Goal: Task Accomplishment & Management: Manage account settings

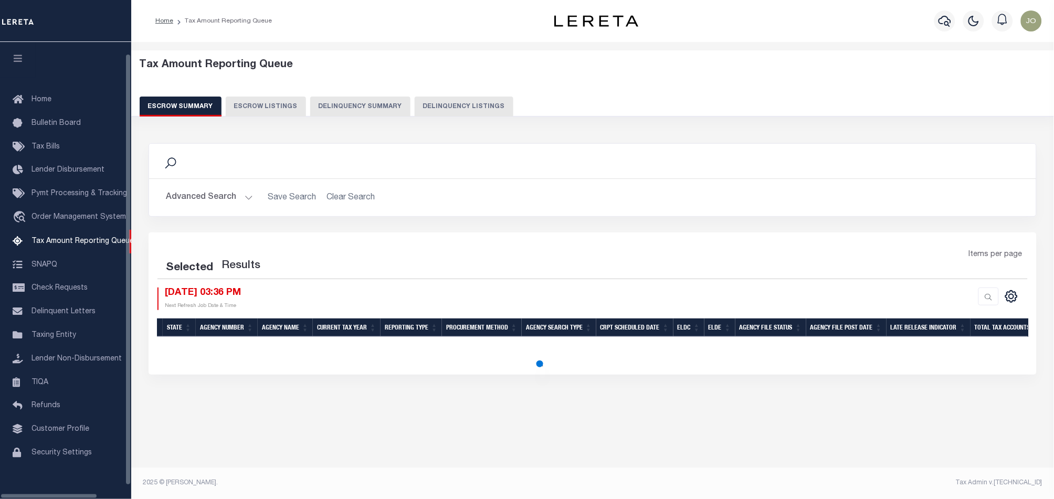
scroll to position [17, 0]
click at [357, 114] on button "Delinquency Summary" at bounding box center [360, 107] width 100 height 20
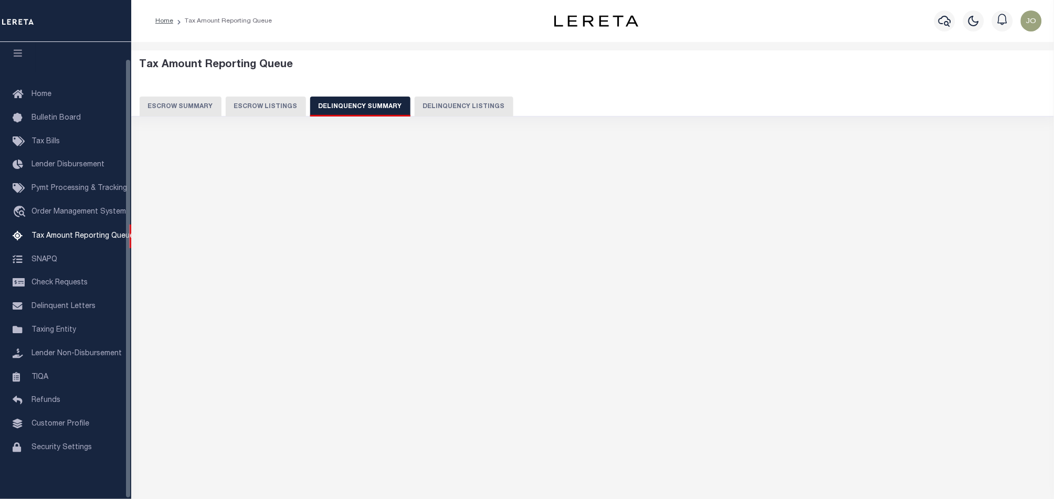
click at [357, 110] on button "Delinquency Summary" at bounding box center [360, 107] width 100 height 20
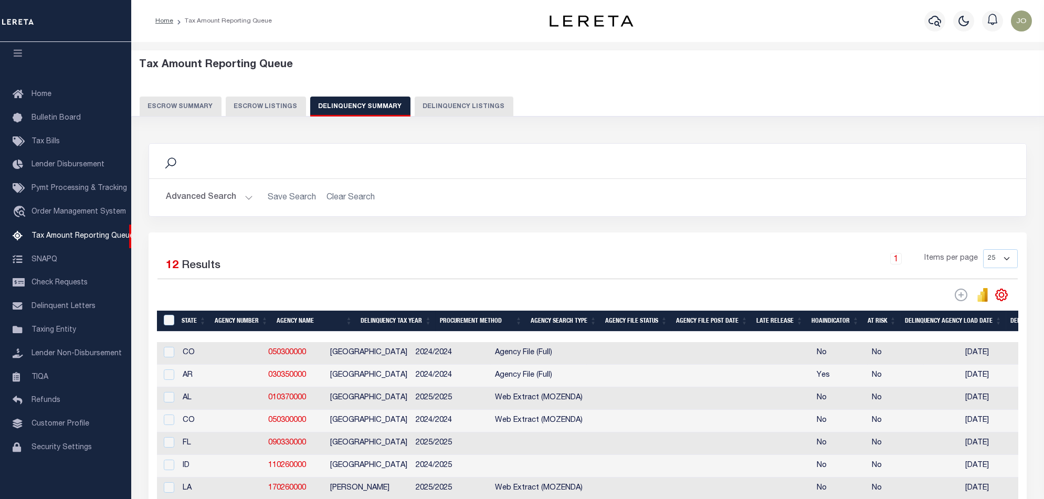
scroll to position [0, 753]
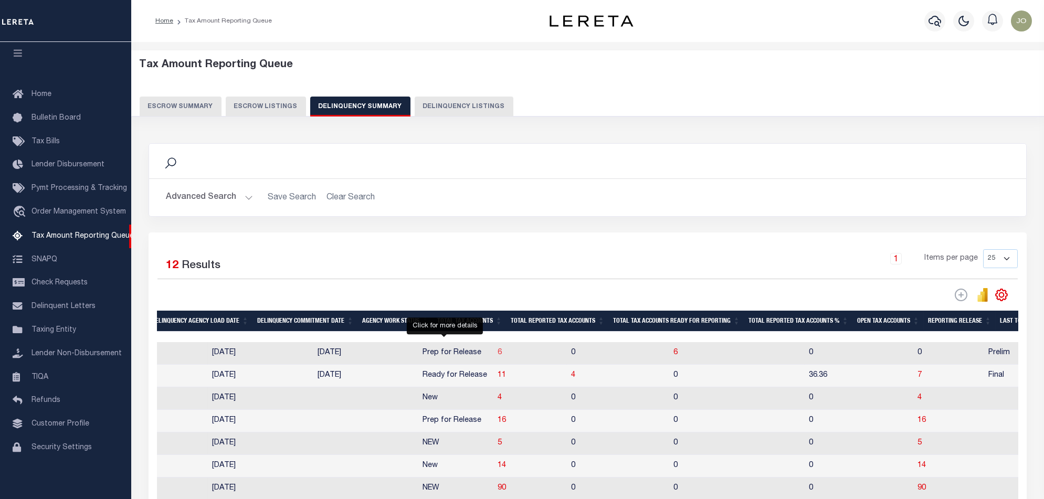
click at [497, 356] on span "6" at bounding box center [499, 352] width 4 height 7
select select "100"
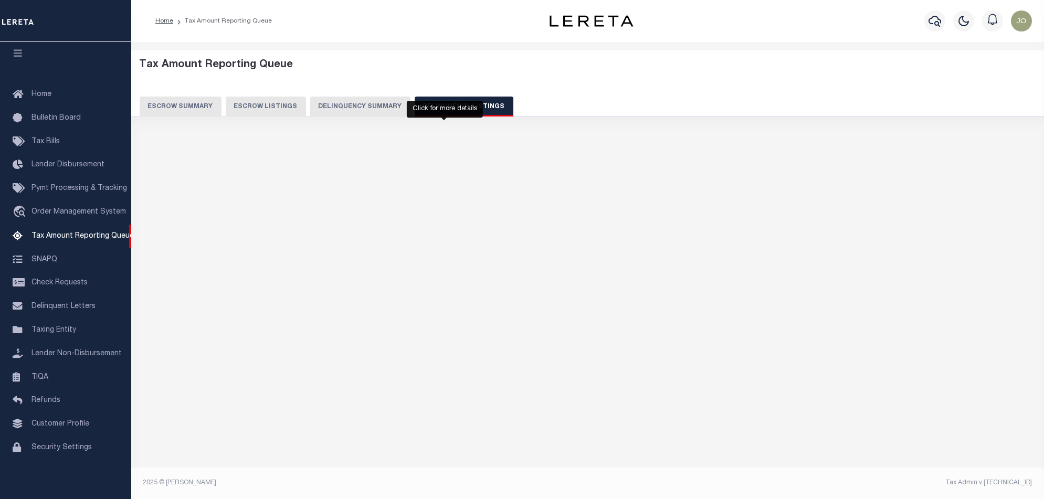
select select "100"
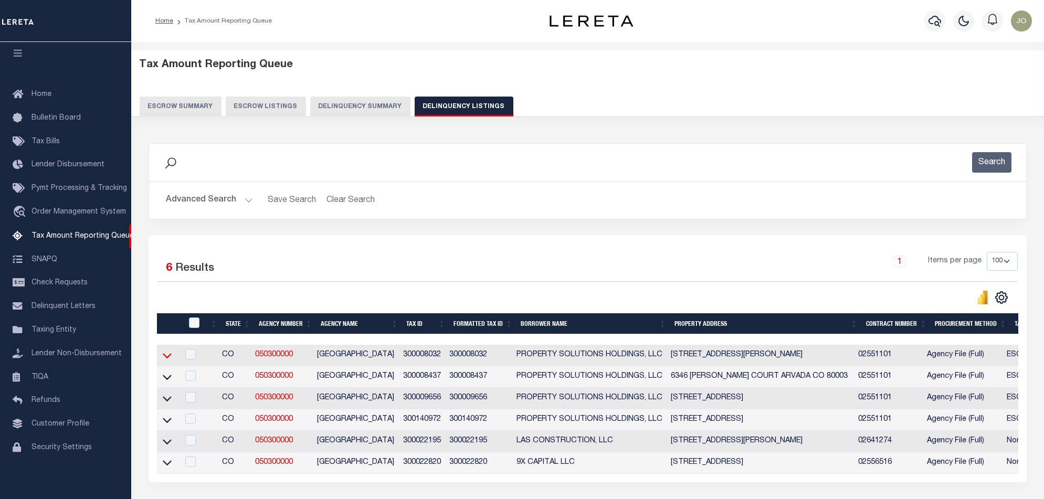
click at [169, 359] on icon at bounding box center [167, 356] width 9 height 5
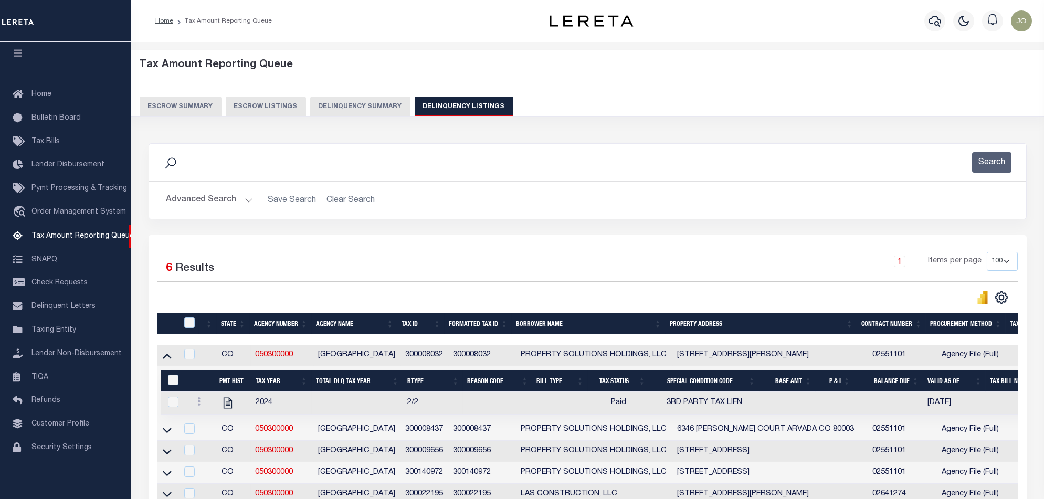
scroll to position [140, 0]
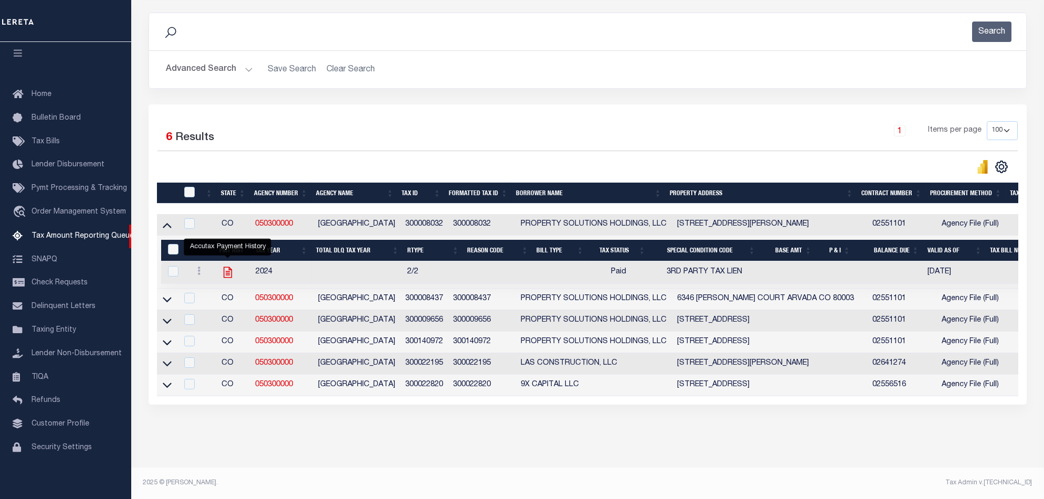
click at [227, 268] on icon "" at bounding box center [227, 272] width 8 height 11
checkbox input "true"
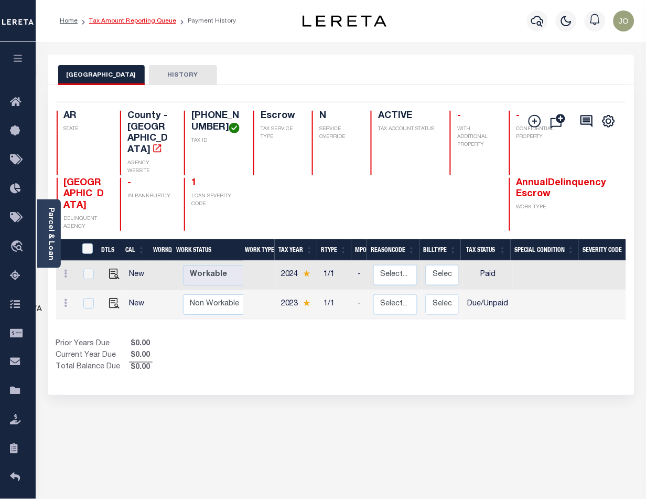
click at [151, 22] on link "Tax Amount Reporting Queue" at bounding box center [132, 21] width 87 height 6
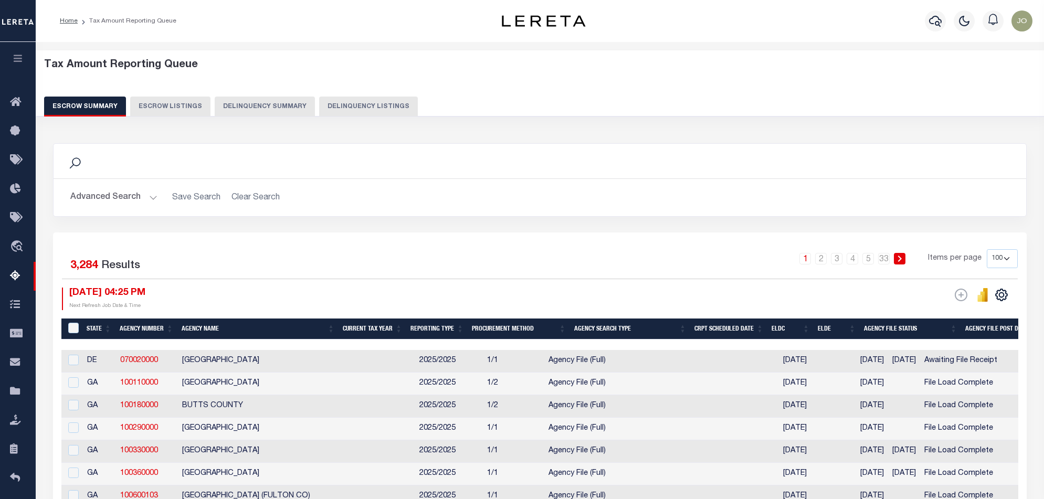
click at [373, 110] on button "Delinquency Listings" at bounding box center [368, 107] width 99 height 20
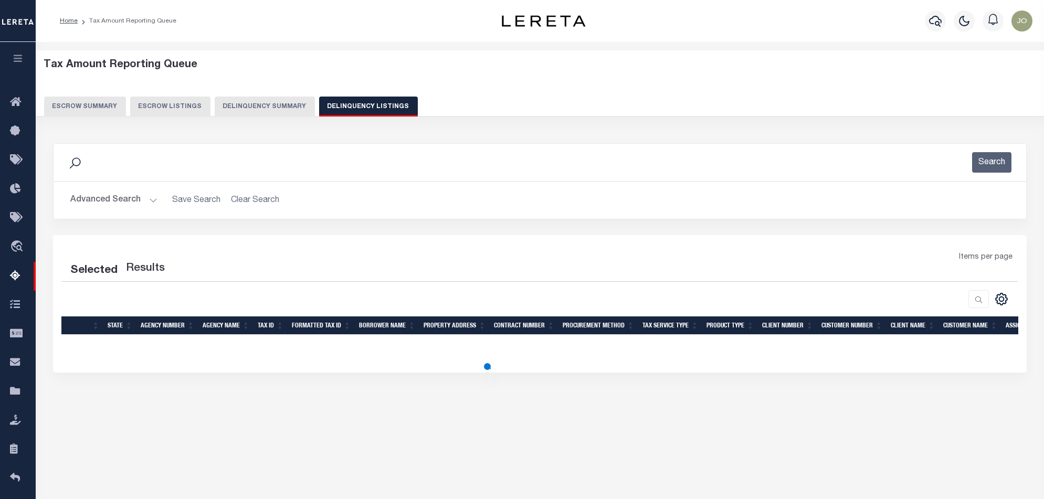
click at [286, 110] on button "Delinquency Summary" at bounding box center [265, 107] width 100 height 20
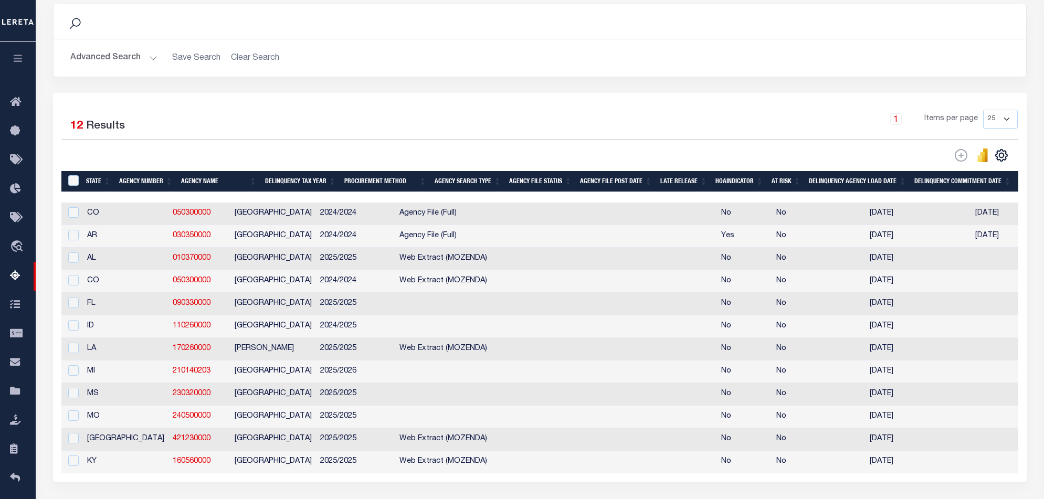
scroll to position [0, 836]
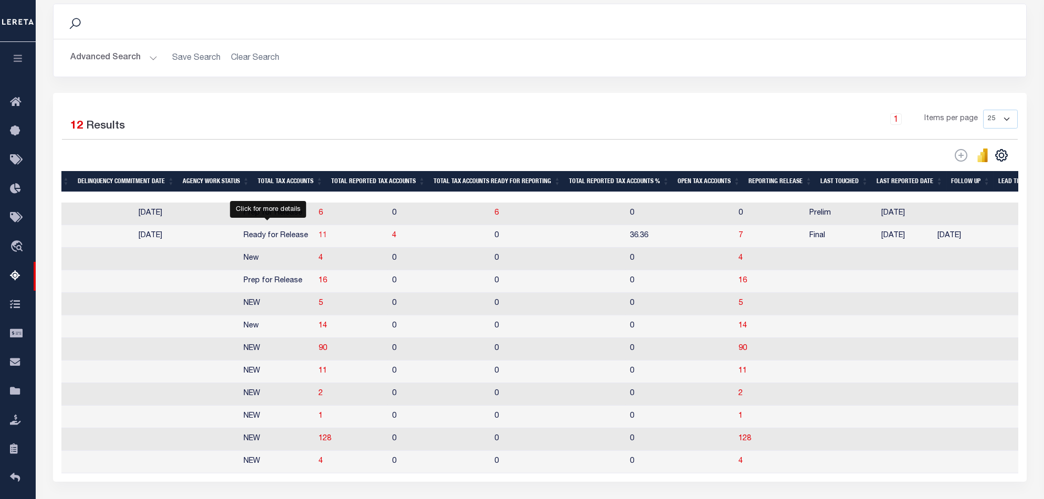
click at [319, 238] on span "11" at bounding box center [323, 235] width 8 height 7
select select "100"
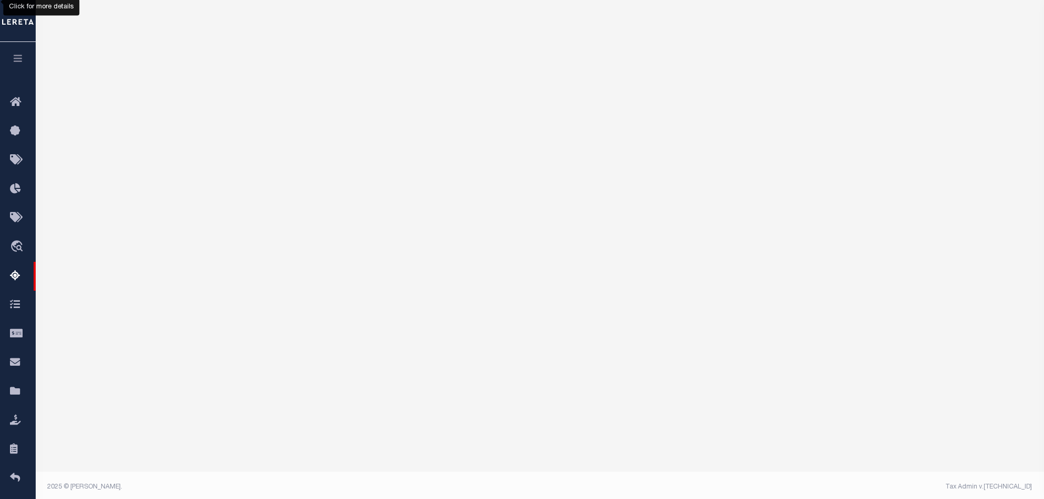
select select "100"
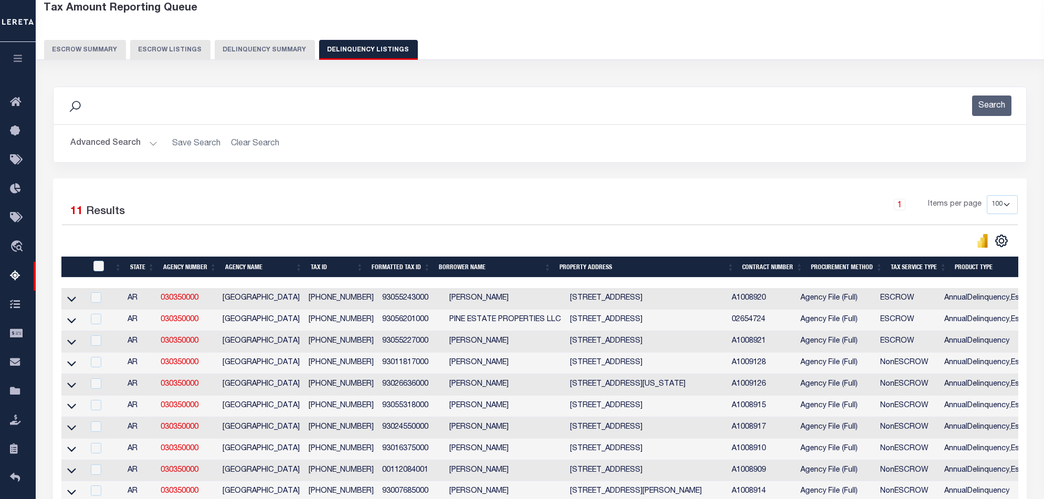
scroll to position [127, 0]
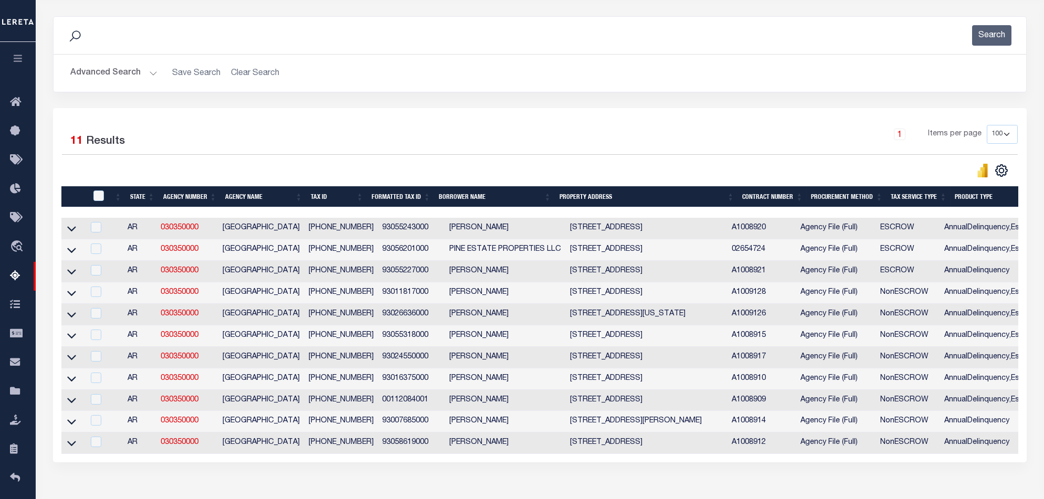
click at [626, 219] on td "1707 S OAK ST PINE BLUFF AR 71601-6246" at bounding box center [647, 229] width 162 height 22
checkbox input "true"
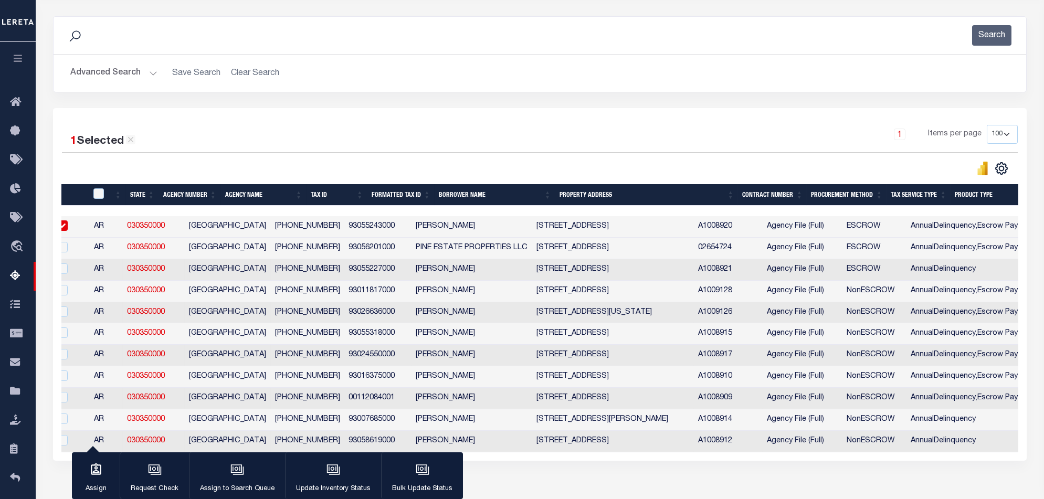
scroll to position [0, 0]
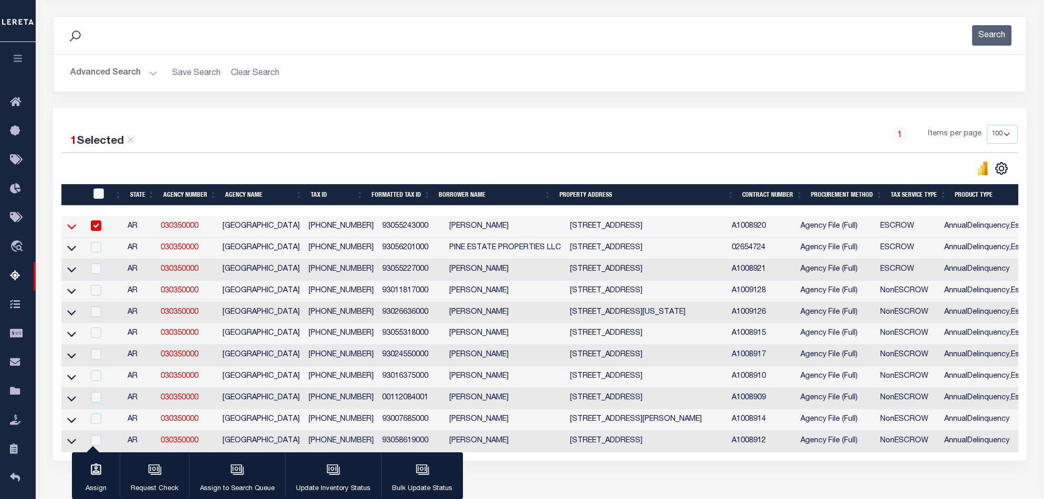
click at [73, 228] on icon at bounding box center [71, 226] width 9 height 11
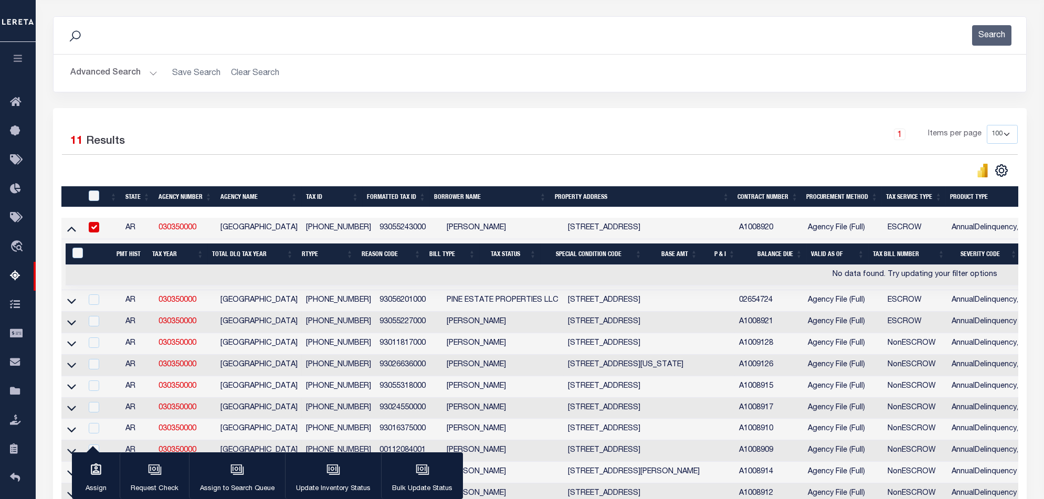
scroll to position [197, 0]
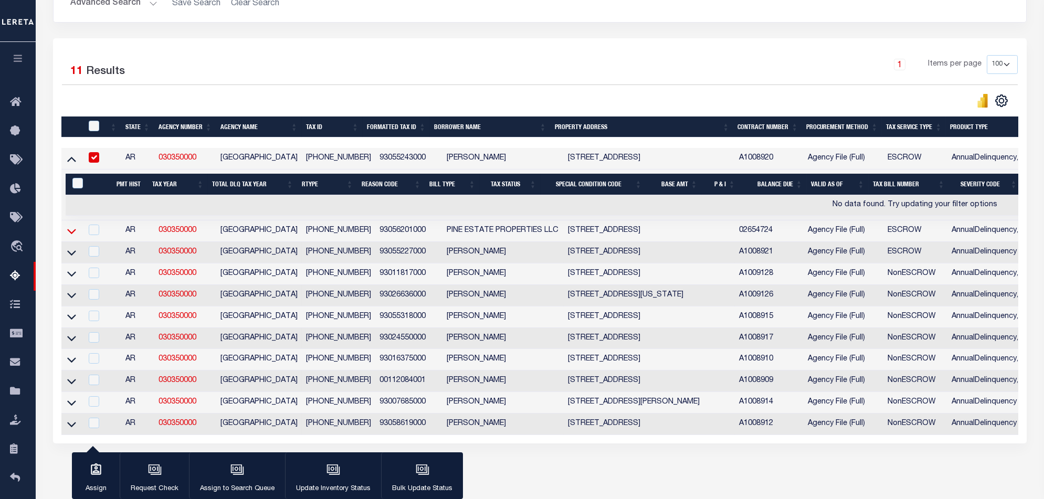
click at [73, 233] on icon at bounding box center [71, 231] width 9 height 11
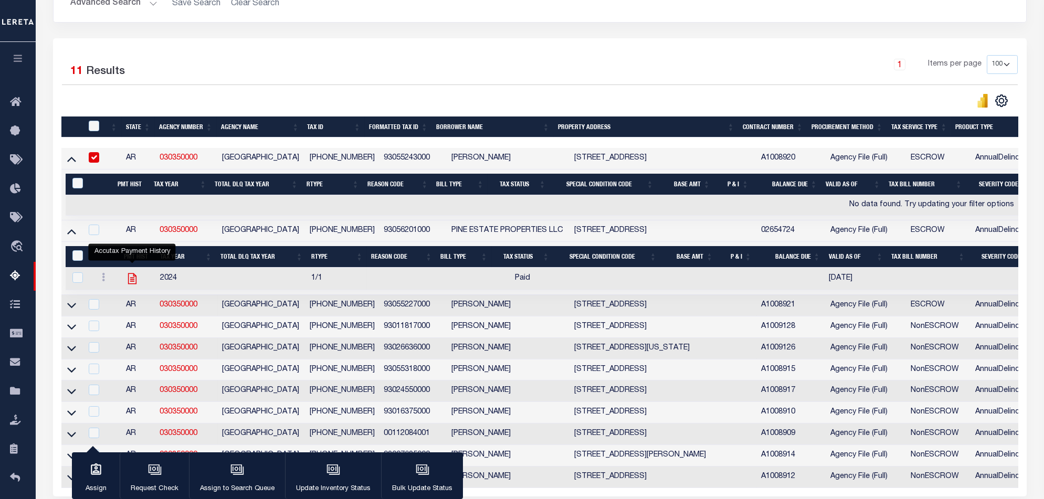
click at [134, 281] on icon "" at bounding box center [132, 279] width 14 height 14
checkbox input "true"
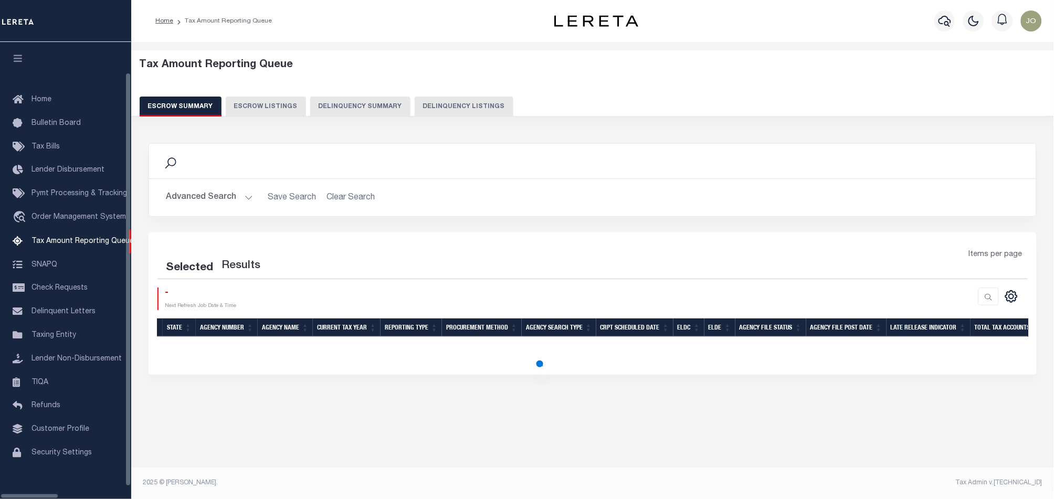
scroll to position [8, 0]
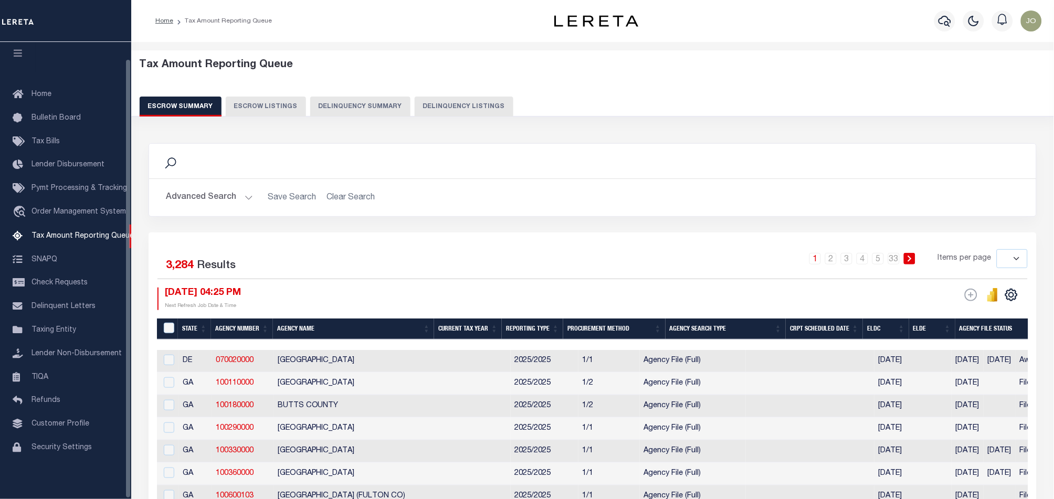
click at [358, 97] on button "Delinquency Summary" at bounding box center [360, 107] width 100 height 20
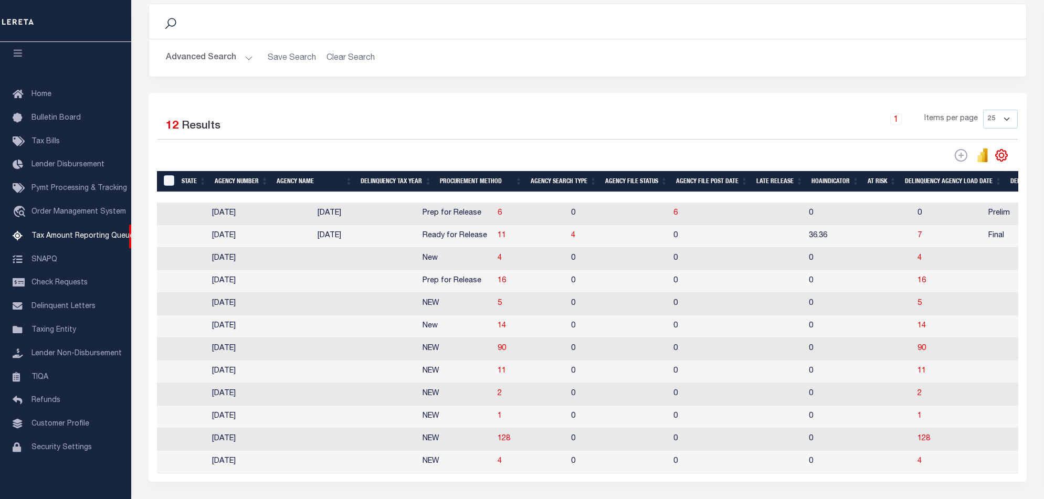
scroll to position [0, 753]
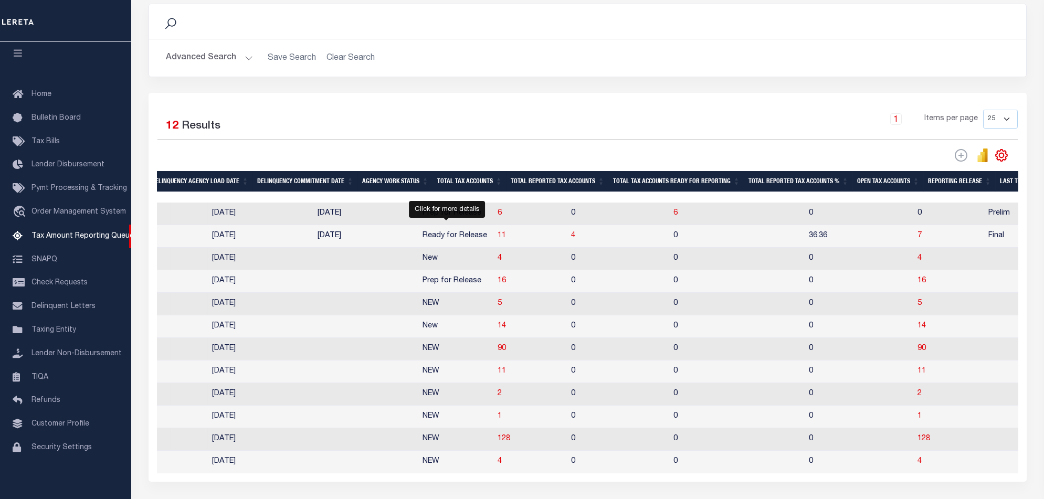
click at [497, 235] on span "11" at bounding box center [501, 235] width 8 height 7
select select "100"
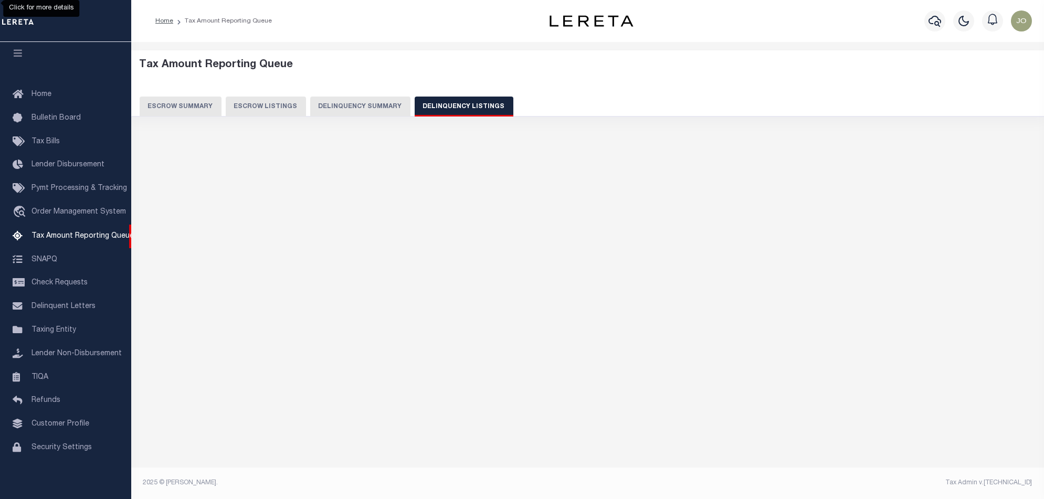
scroll to position [0, 0]
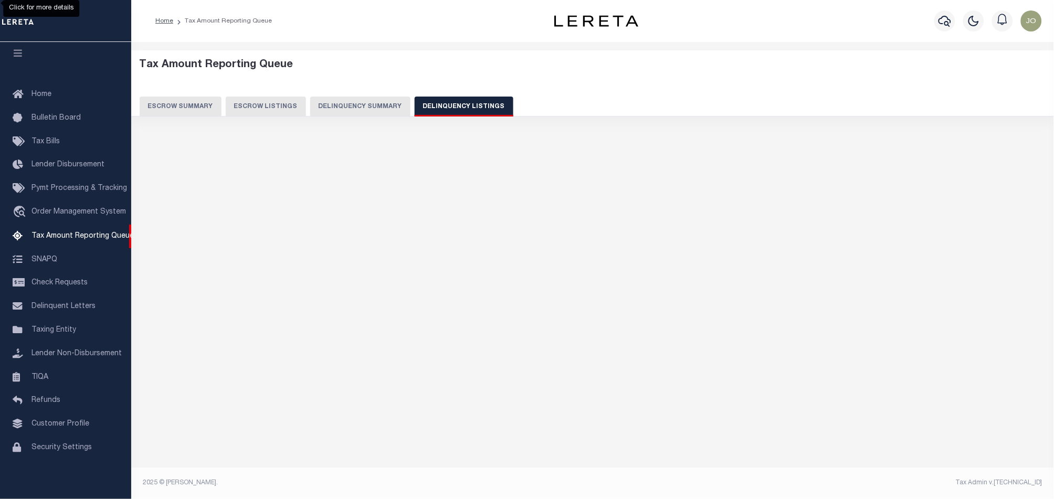
select select "100"
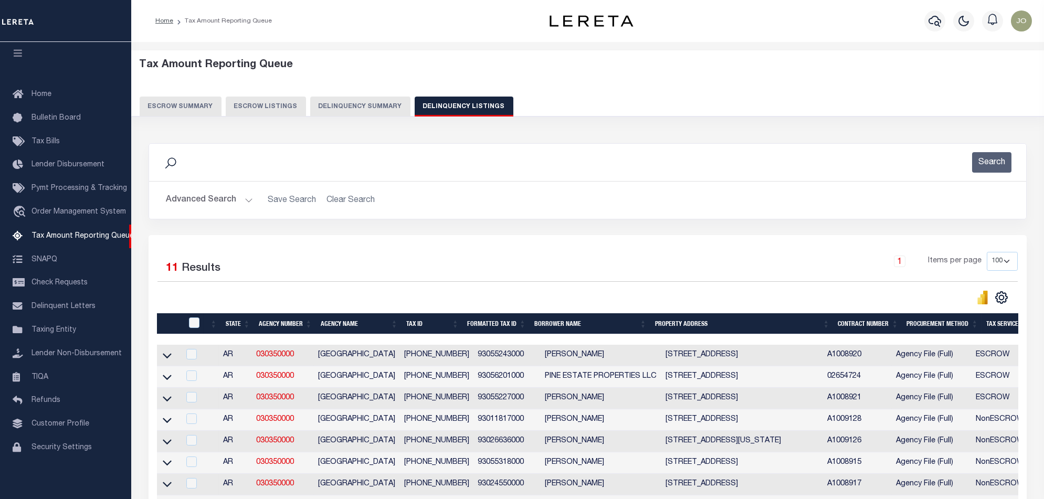
scroll to position [140, 0]
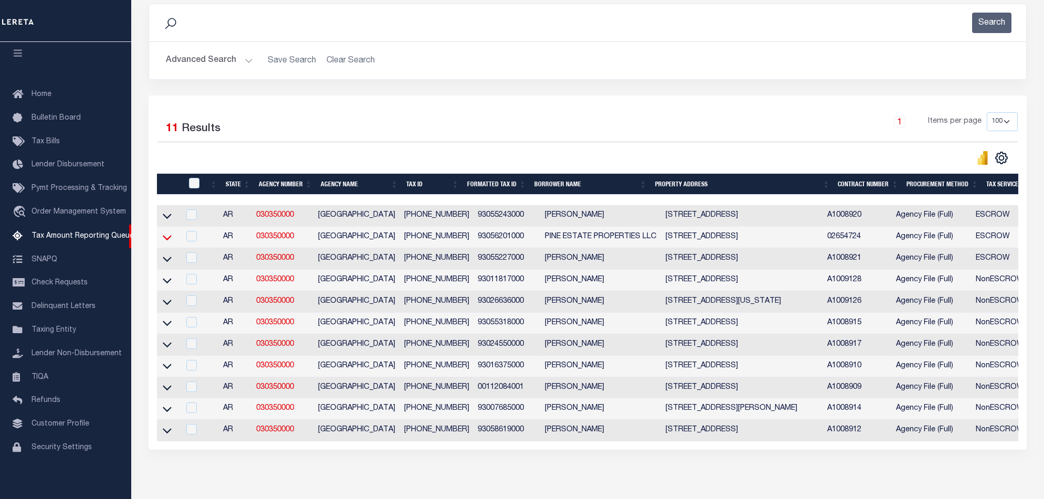
click at [169, 239] on icon at bounding box center [167, 237] width 9 height 11
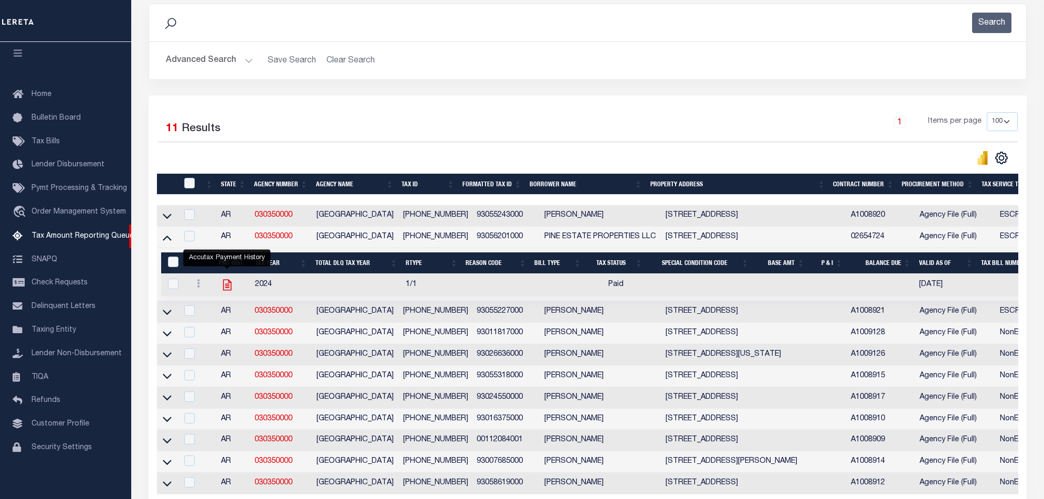
click at [227, 289] on icon "" at bounding box center [227, 285] width 14 height 14
checkbox input "true"
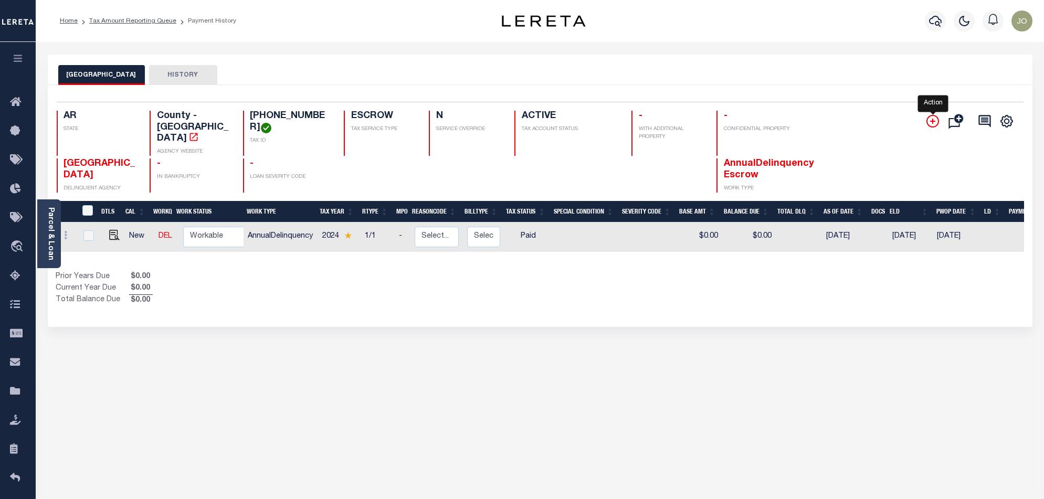
click at [932, 116] on icon "" at bounding box center [932, 121] width 13 height 13
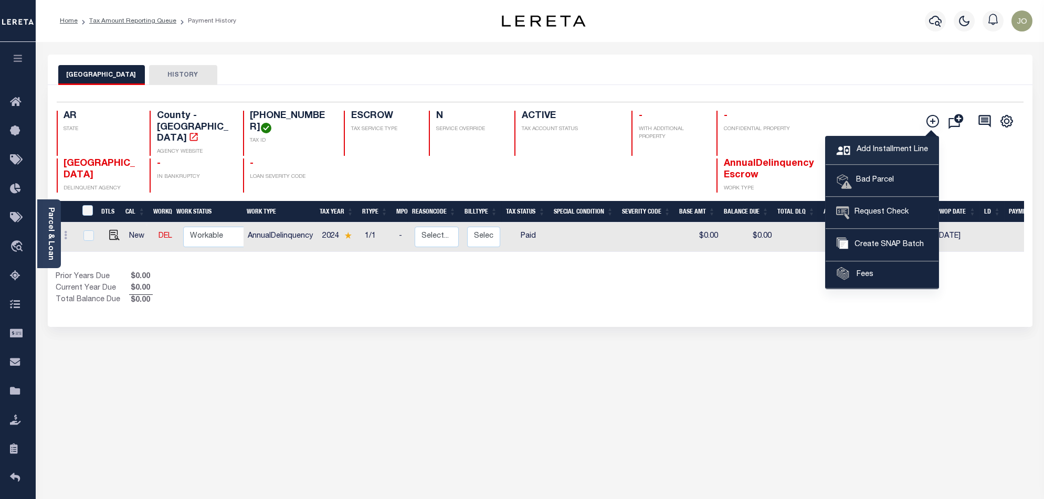
click at [877, 153] on span "Add Installment Line" at bounding box center [891, 150] width 74 height 12
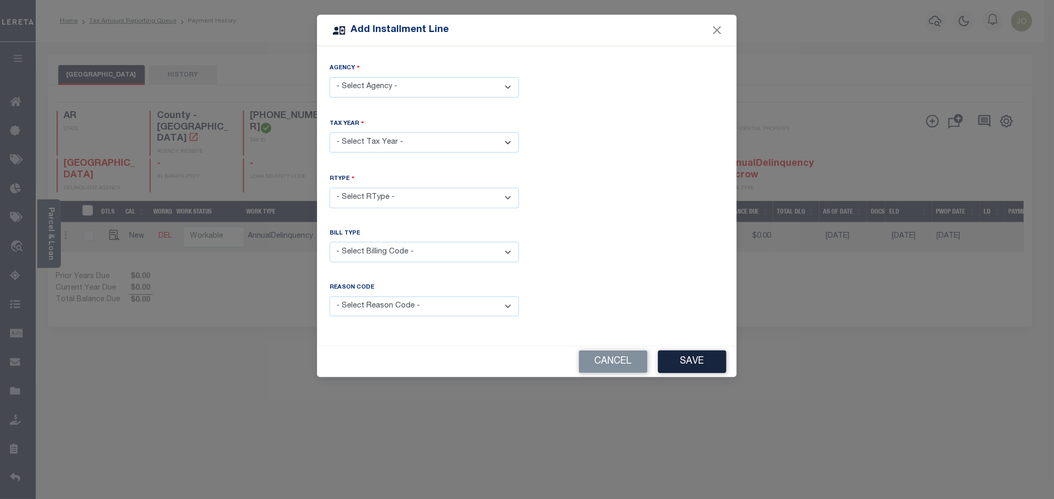
click at [504, 88] on select "- Select Agency - [GEOGRAPHIC_DATA] - County" at bounding box center [424, 87] width 189 height 20
select select "506900000"
click at [330, 77] on select "- Select Agency - [GEOGRAPHIC_DATA] - County" at bounding box center [424, 87] width 189 height 20
click at [425, 134] on select "- Select Year - 2005 2006 2007 2008 2009 2010 2011 2012 2013 2014 2015 2016 201…" at bounding box center [424, 142] width 189 height 20
select select "2023"
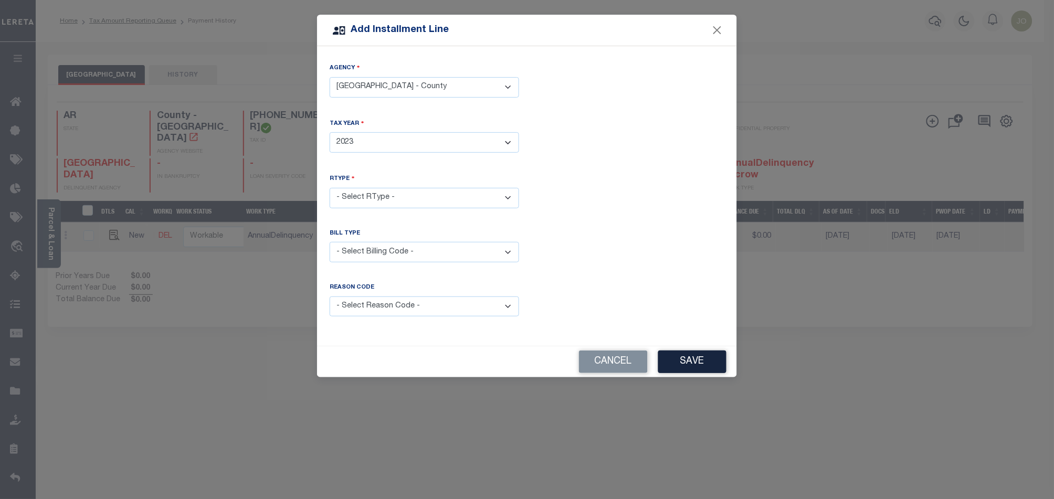
click at [330, 132] on select "- Select Year - 2005 2006 2007 2008 2009 2010 2011 2012 2013 2014 2015 2016 201…" at bounding box center [424, 142] width 189 height 20
click at [399, 202] on select "- Select RType -" at bounding box center [424, 198] width 189 height 20
select select "0"
click at [330, 188] on select "- Select RType - 1/1" at bounding box center [424, 198] width 189 height 20
click at [390, 255] on select "- Select Billing Code - Regular Delinquent Supplemental Corrected/Adjusted Bill…" at bounding box center [424, 252] width 189 height 20
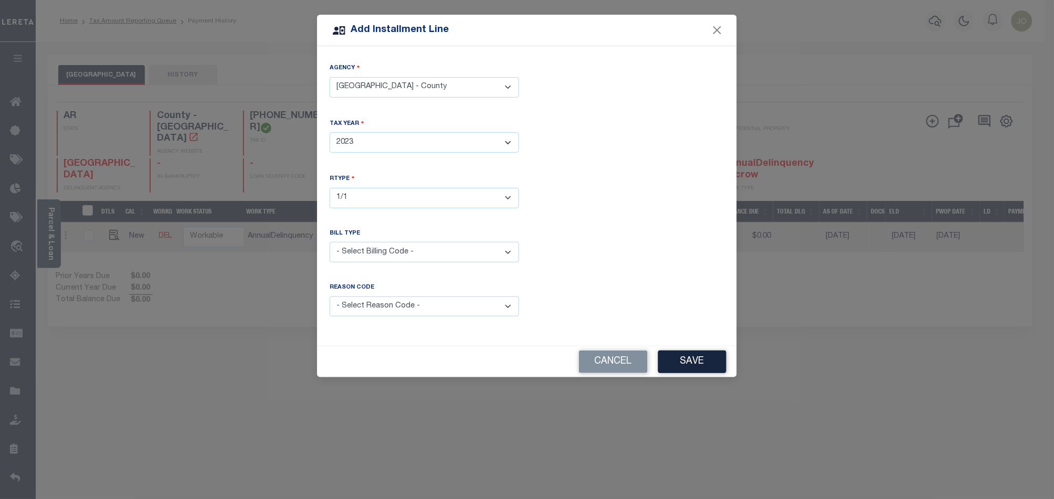
click at [640, 193] on div "RType - Select RType - 1/1" at bounding box center [527, 199] width 410 height 51
click at [677, 355] on button "Save" at bounding box center [692, 362] width 68 height 23
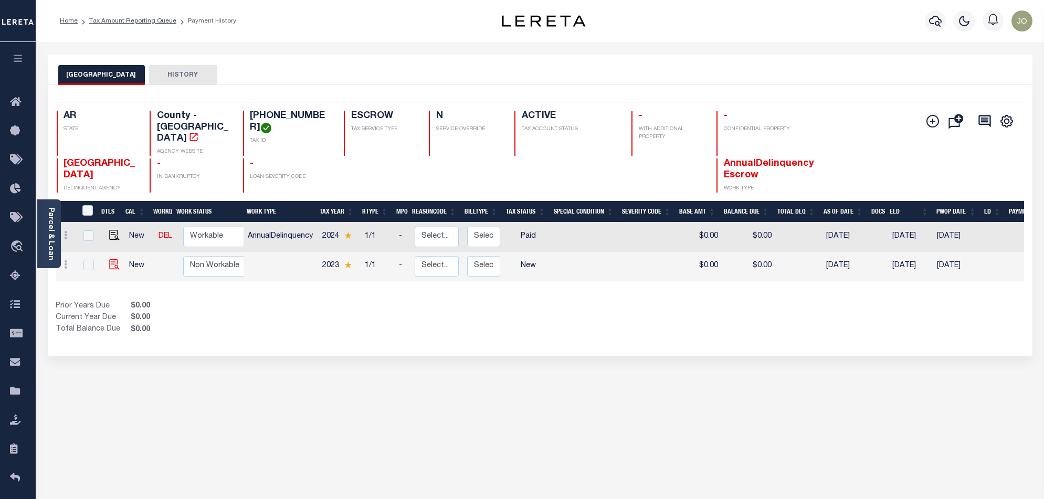
click at [112, 259] on img at bounding box center [114, 264] width 10 height 10
checkbox input "true"
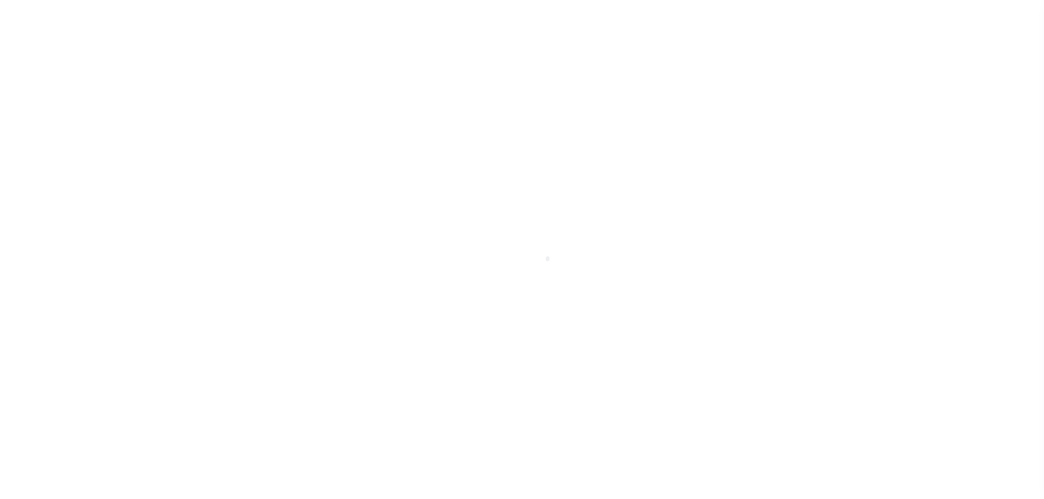
type input "[DATE]"
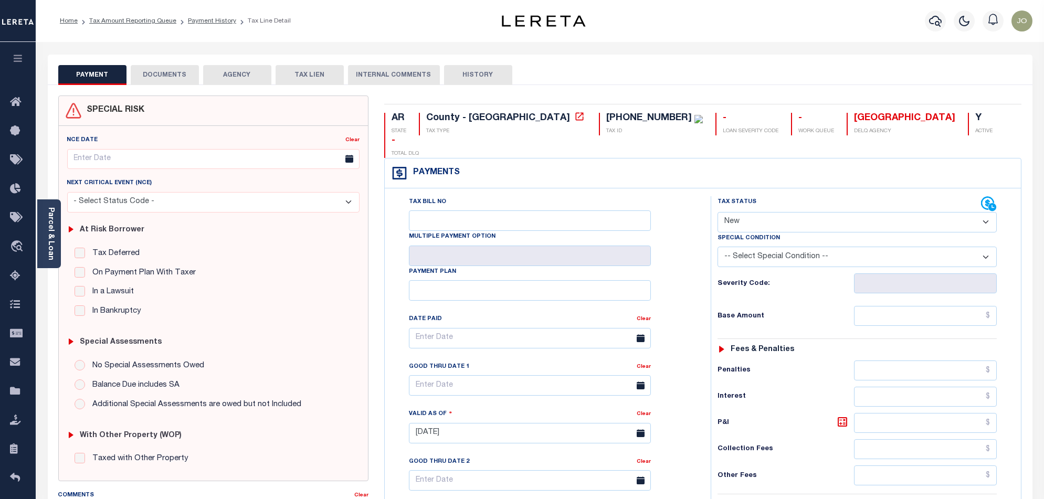
click at [809, 212] on select "- Select Status Code - Open Due/Unpaid Paid Incomplete No Tax Due Internal Refu…" at bounding box center [856, 222] width 279 height 20
select select "DUE"
click at [717, 212] on select "- Select Status Code - Open Due/Unpaid Paid Incomplete No Tax Due Internal Refu…" at bounding box center [856, 222] width 279 height 20
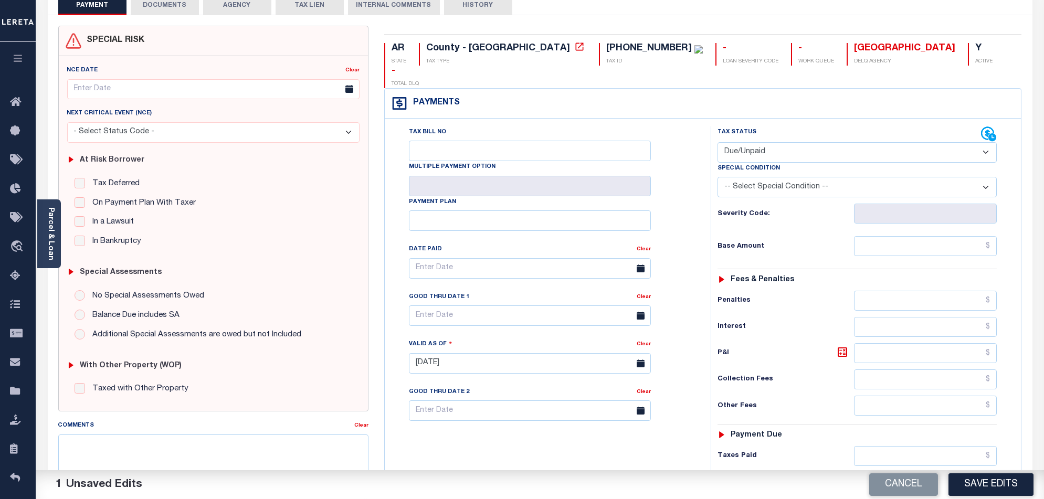
scroll to position [273, 0]
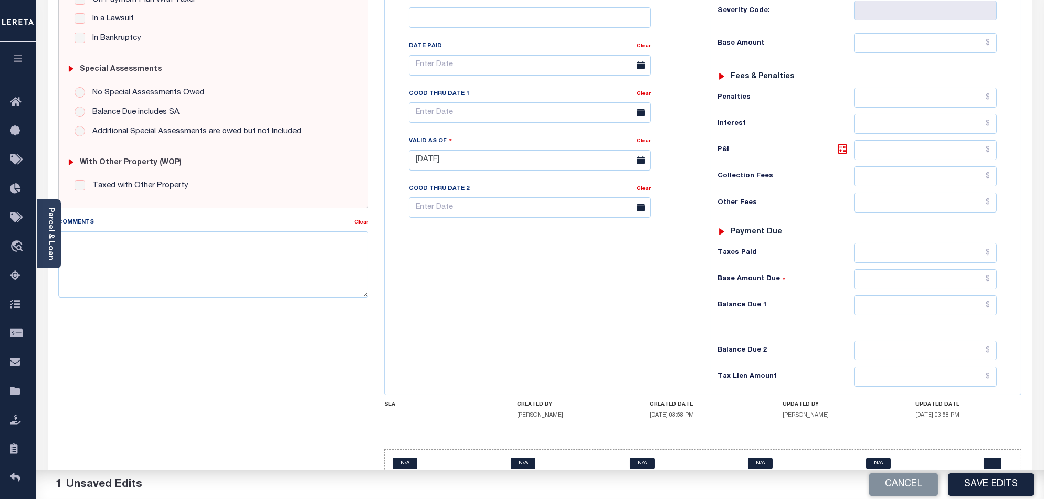
click at [991, 484] on button "Save Edits" at bounding box center [990, 484] width 85 height 23
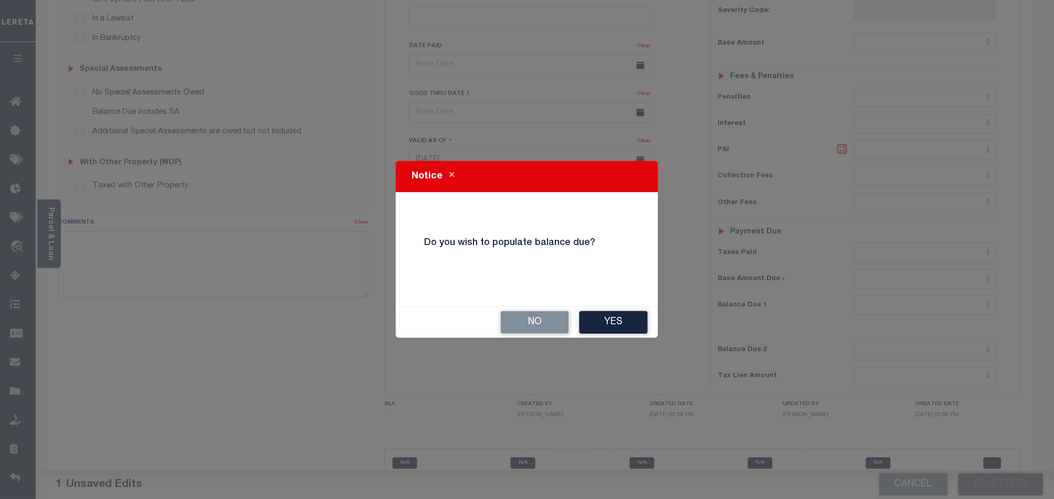
click at [494, 320] on div "No Yes" at bounding box center [527, 322] width 262 height 31
click at [544, 321] on button "No" at bounding box center [535, 322] width 68 height 23
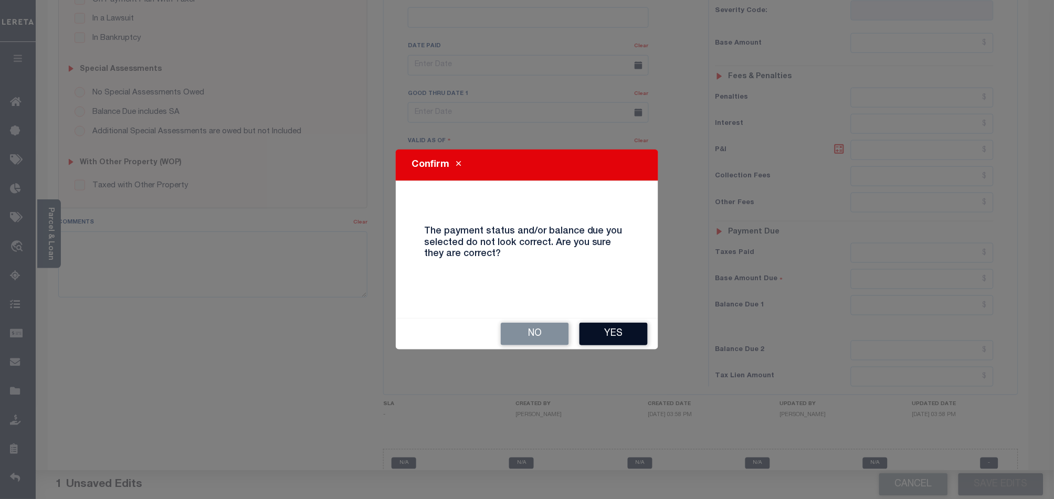
click at [616, 336] on button "Yes" at bounding box center [613, 334] width 68 height 23
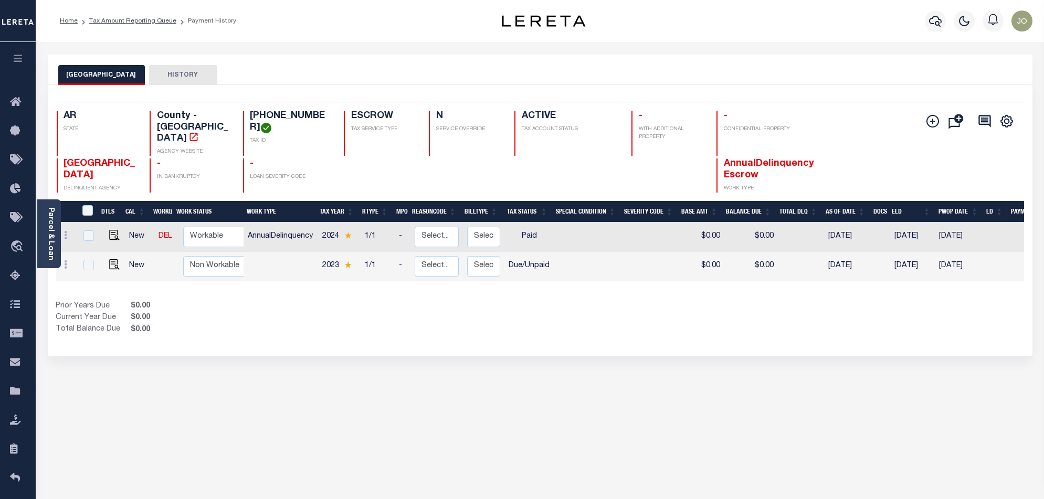
click at [539, 411] on div "JEFFERSON COUNTY HISTORY Selected 2 Results" at bounding box center [540, 351] width 1000 height 592
drag, startPoint x: 311, startPoint y: 115, endPoint x: 237, endPoint y: 121, distance: 74.2
click at [237, 121] on div "AR STATE County - AR AGENCY WEBSITE 930-56201-000 TAX ID ESCROW TAX SERVICE TYP…" at bounding box center [459, 133] width 805 height 45
click at [278, 137] on p "TAX ID" at bounding box center [290, 141] width 81 height 8
drag, startPoint x: 314, startPoint y: 117, endPoint x: 250, endPoint y: 113, distance: 64.6
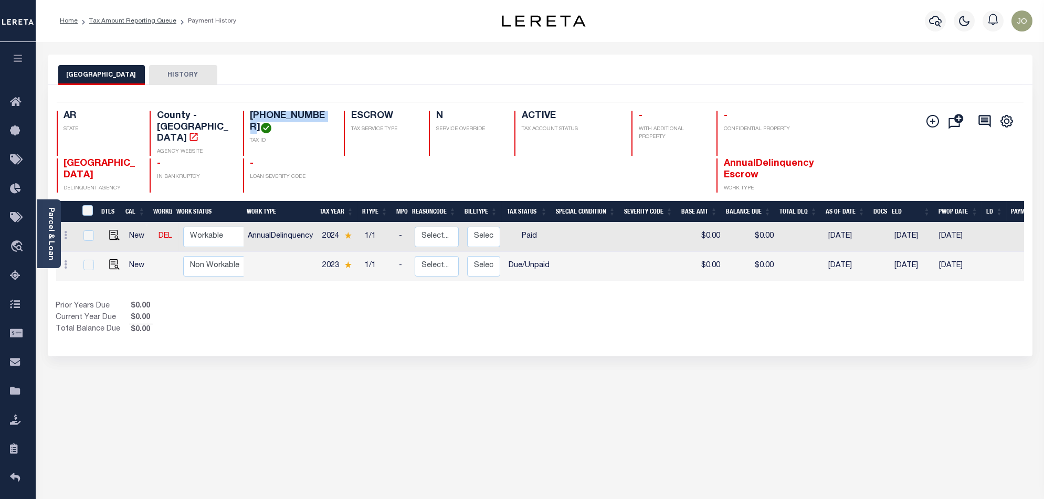
click at [250, 113] on h4 "930-56201-000" at bounding box center [290, 122] width 81 height 23
copy h4 "930-56201-000"
click at [220, 227] on select "Non Workable Workable" at bounding box center [214, 237] width 63 height 20
checkbox input "true"
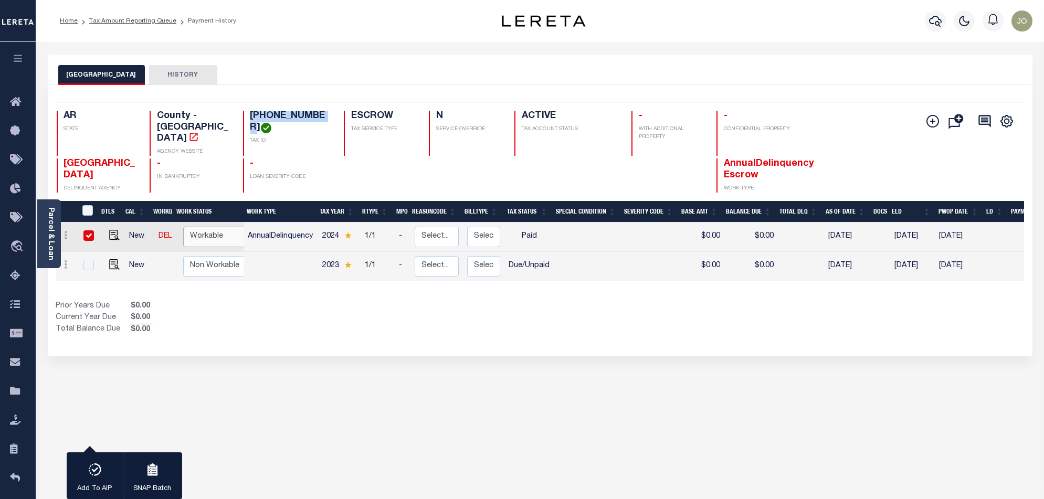
select select "true"
click at [183, 227] on select "Non Workable Workable" at bounding box center [214, 237] width 63 height 20
checkbox input "false"
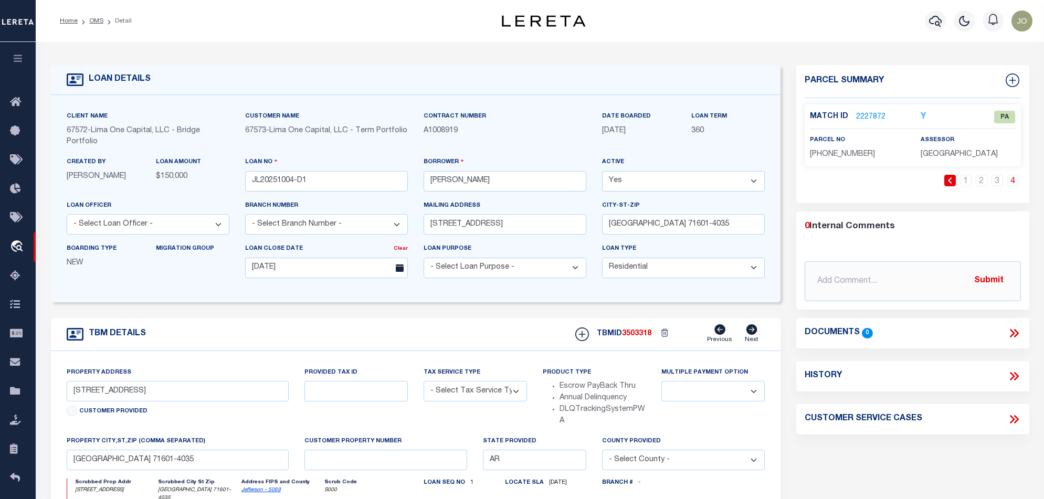
select select "10"
click at [868, 113] on link "2227872" at bounding box center [870, 117] width 29 height 11
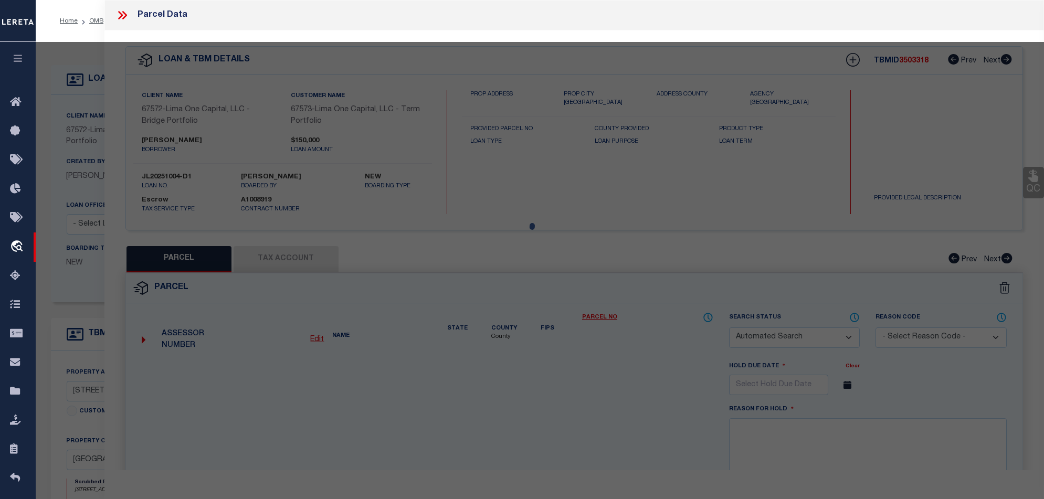
checkbox input "false"
select select "PA"
select select "PRO"
select select "ADD"
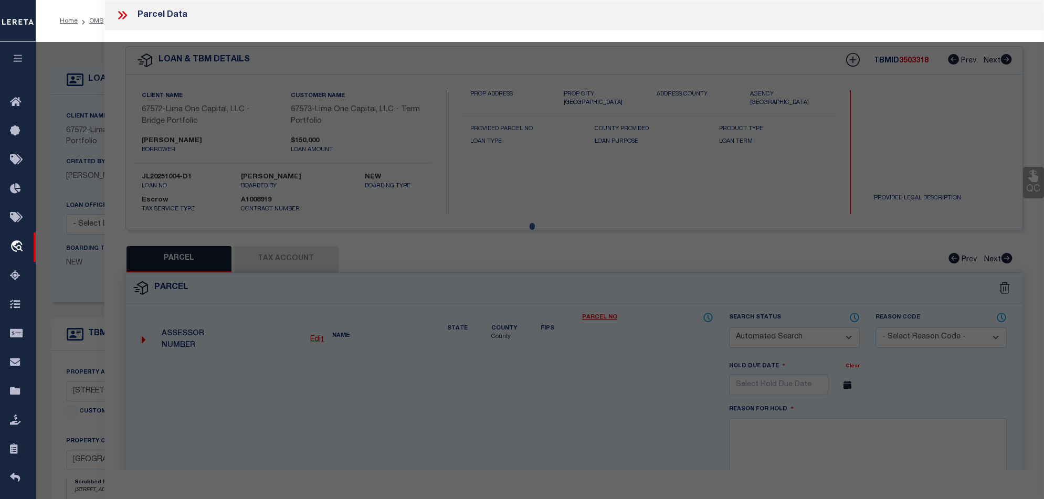
checkbox input "false"
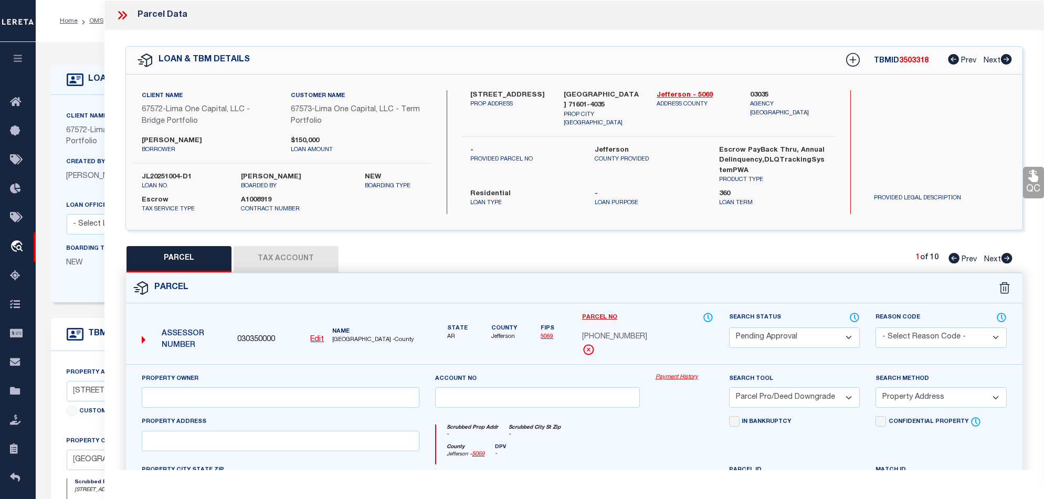
click at [674, 376] on link "Payment History" at bounding box center [684, 377] width 58 height 9
click at [137, 8] on div "Parcel Data" at bounding box center [151, 15] width 72 height 14
click at [124, 13] on icon at bounding box center [124, 15] width 5 height 8
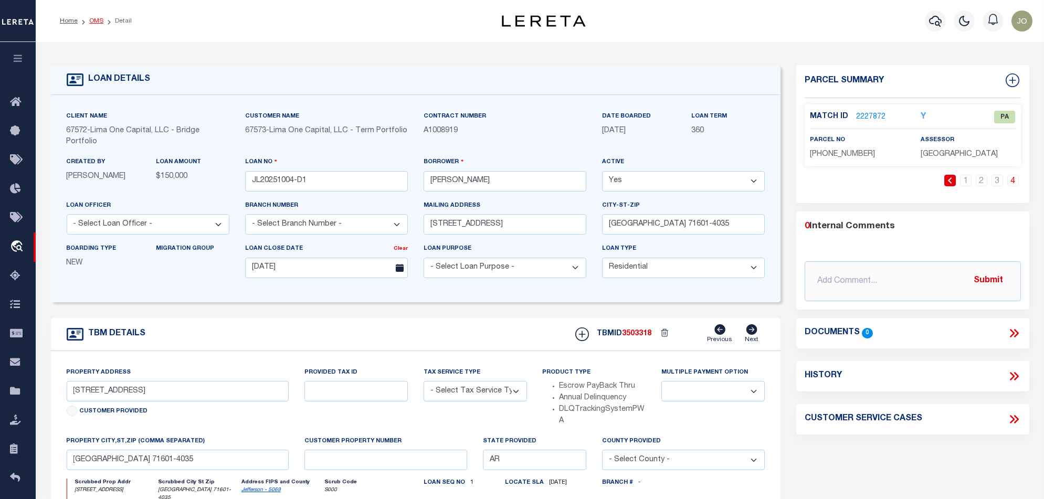
click at [91, 23] on link "OMS" at bounding box center [96, 21] width 14 height 6
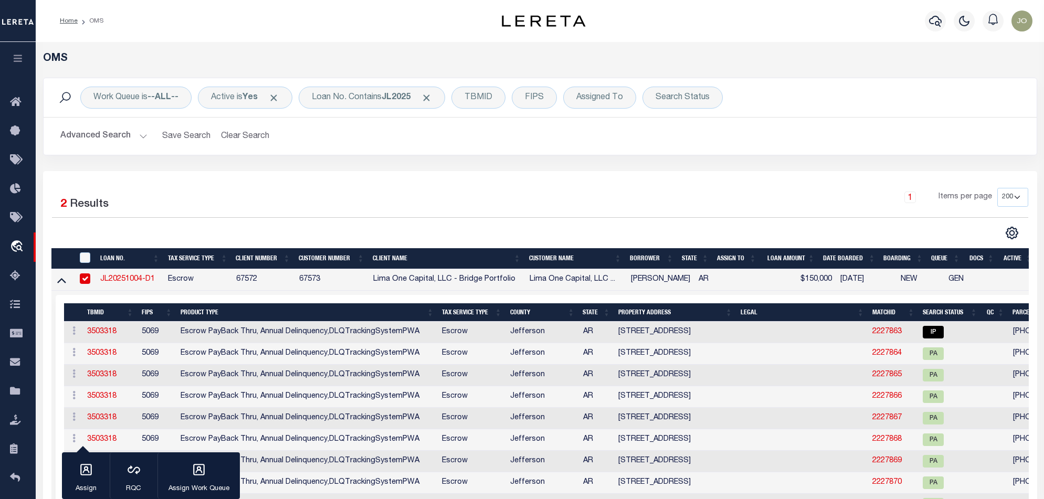
select select "200"
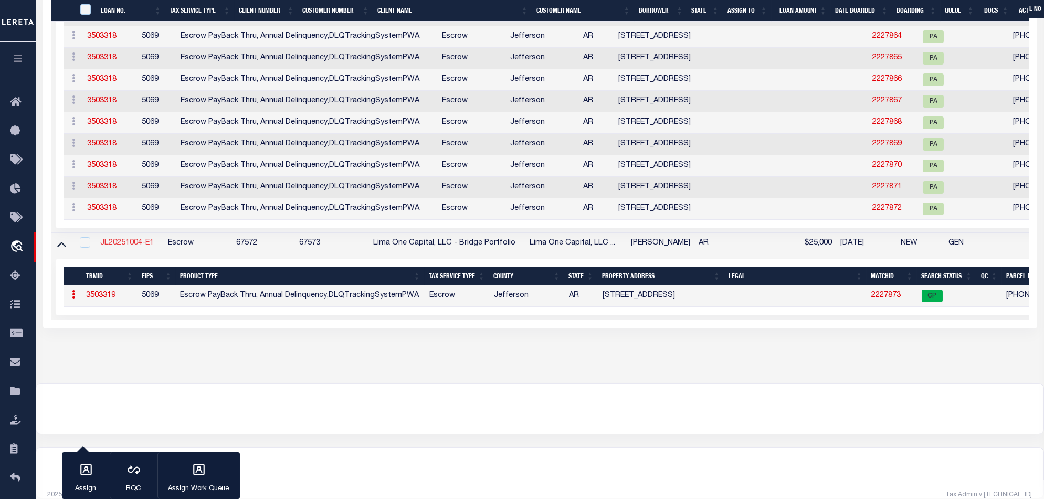
click at [141, 247] on link "JL20251004-E1" at bounding box center [127, 242] width 54 height 7
checkbox input "true"
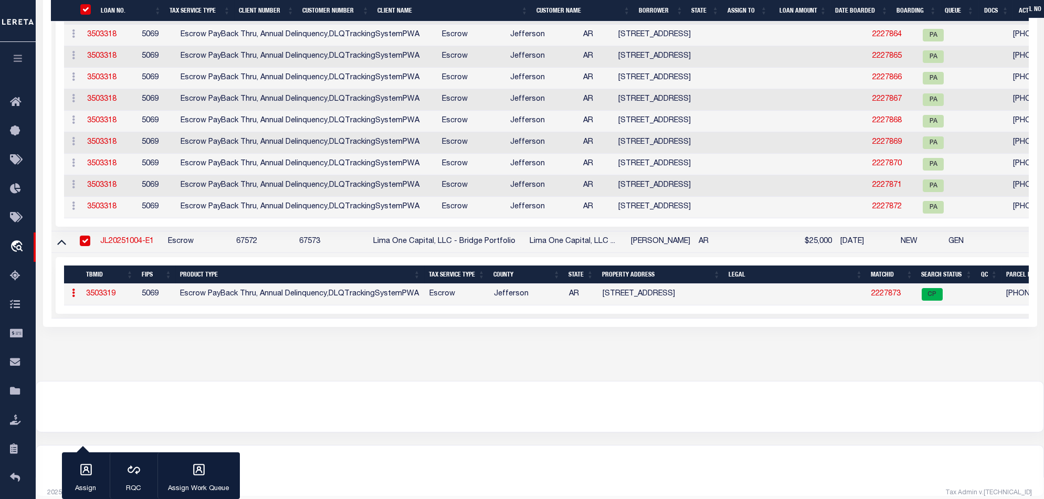
scroll to position [315, 0]
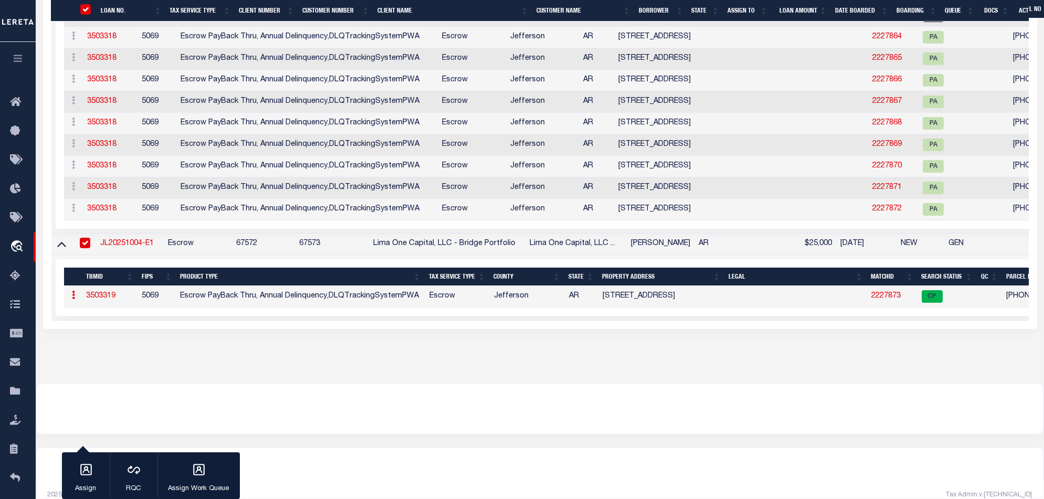
click at [105, 296] on link "3503319" at bounding box center [100, 295] width 29 height 7
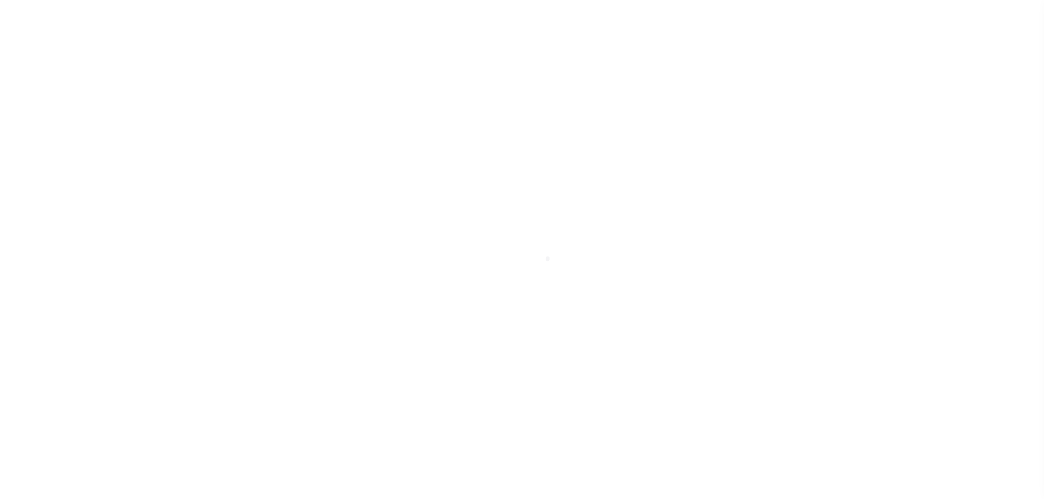
select select "10"
select select "Escrow"
select select
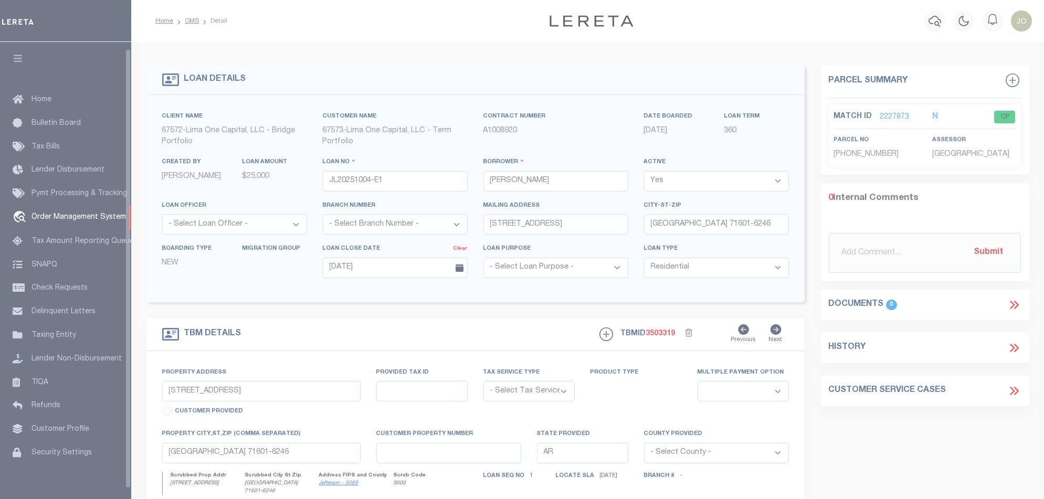
scroll to position [7, 0]
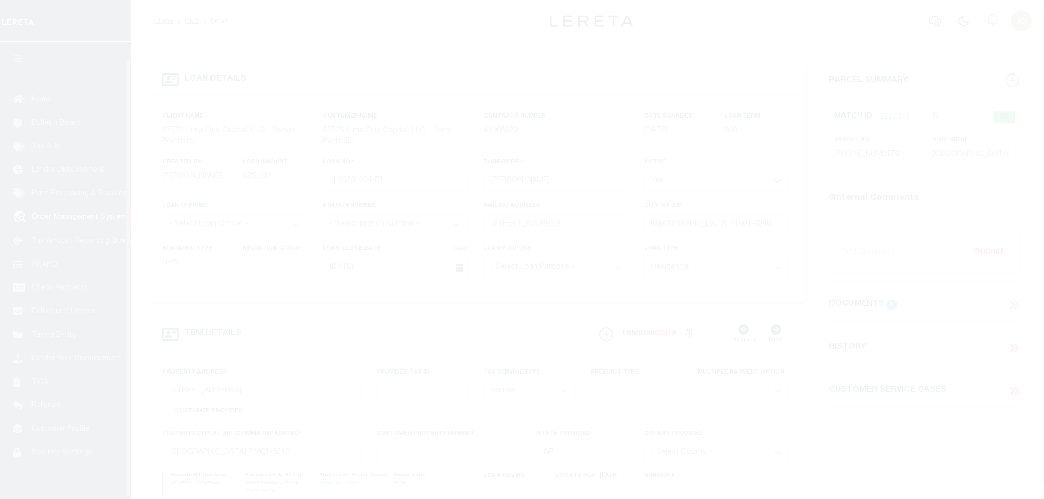
select select "10"
select select "Escrow"
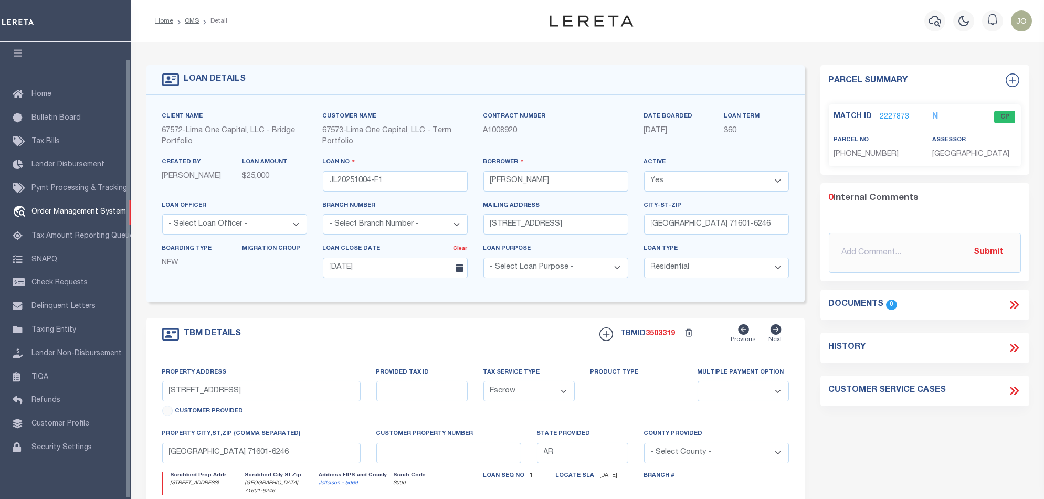
select select
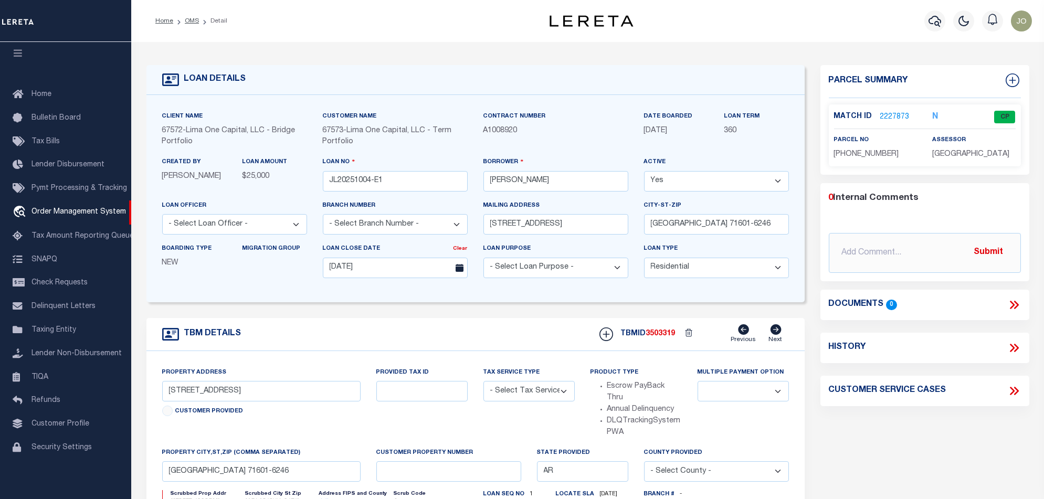
click at [893, 115] on link "2227873" at bounding box center [894, 117] width 29 height 11
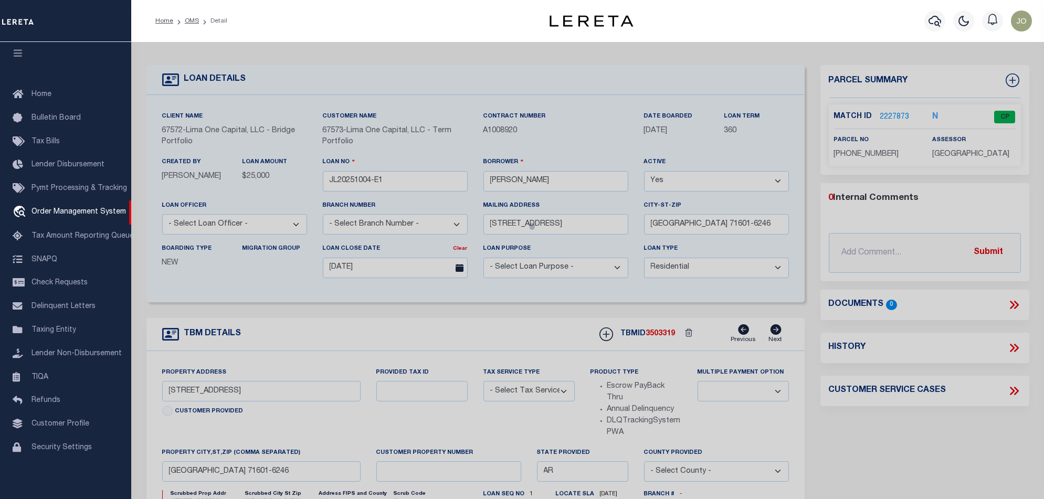
checkbox input "false"
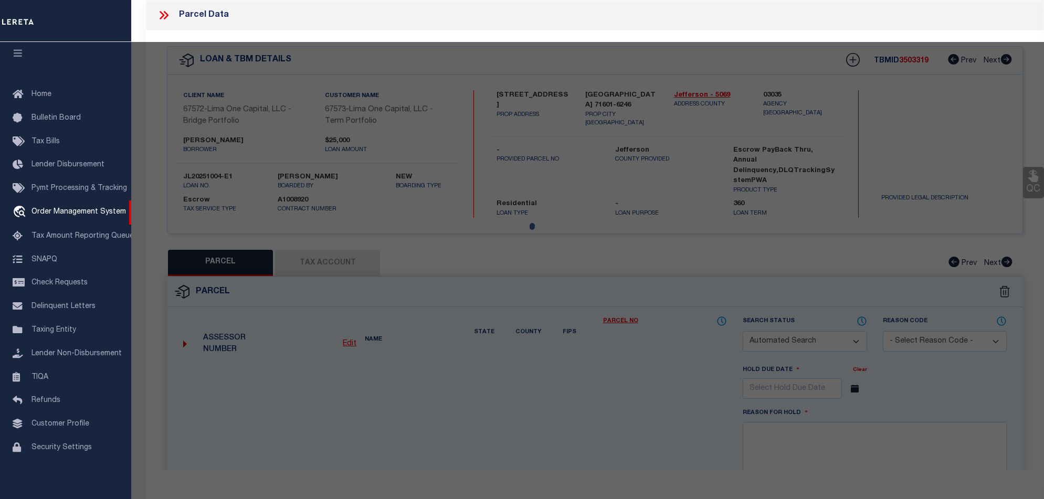
select select "CP"
type input "NATIONWIDE COMMUNITY REVITALIZATION LLC"
select select "ATL"
select select "ADD"
type input "[STREET_ADDRESS]"
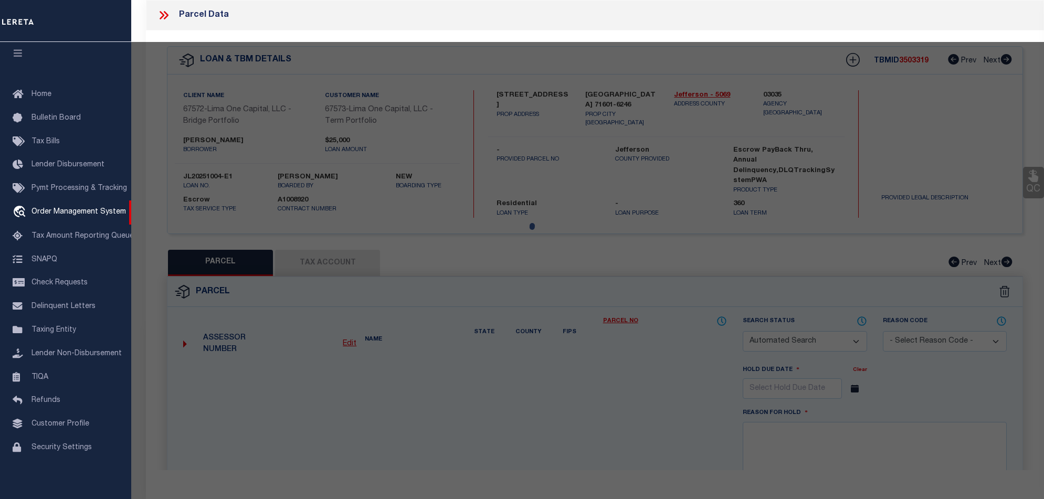
checkbox input "false"
type input "PINE BLUFF, AR 71601"
type textarea "BLK 3, LOTS 10 & 11"
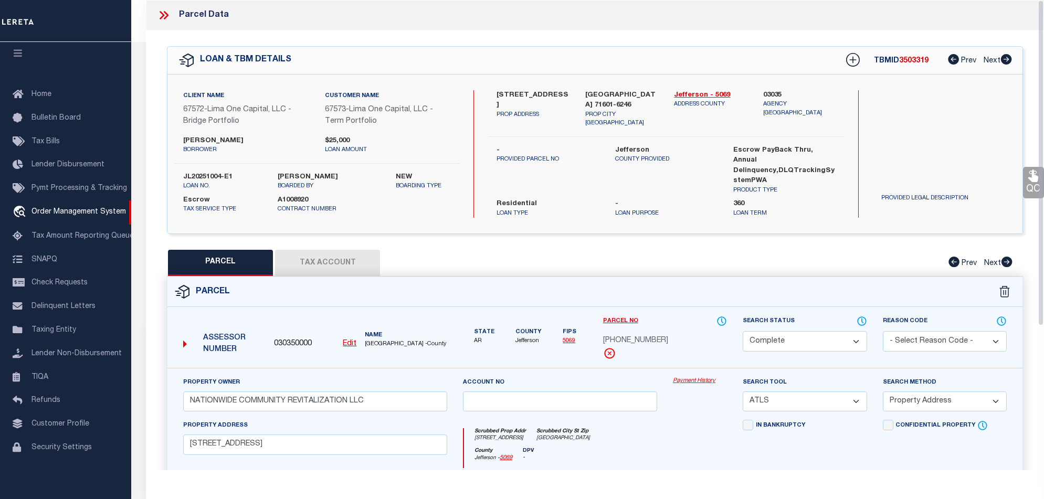
click at [690, 377] on link "Payment History" at bounding box center [700, 381] width 54 height 9
